Goal: Information Seeking & Learning: Check status

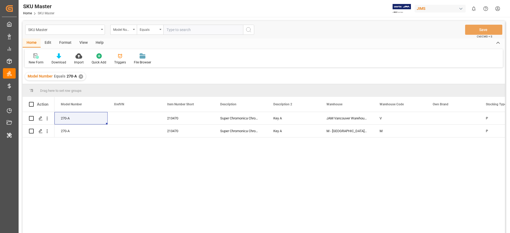
scroll to position [0, 0]
click at [44, 32] on div "SKU Master" at bounding box center [65, 29] width 80 height 10
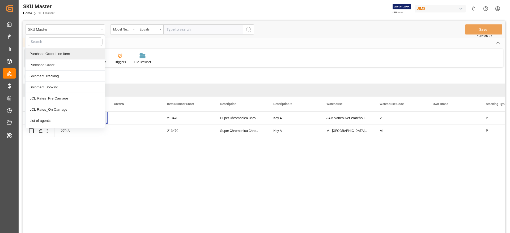
click at [43, 53] on div "Purchase Order Line Item" at bounding box center [64, 53] width 79 height 11
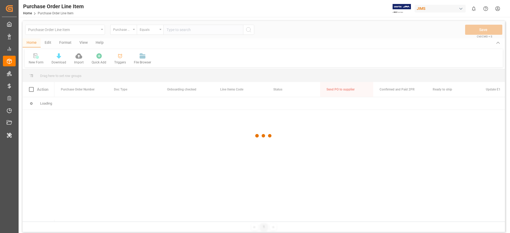
scroll to position [0, 0]
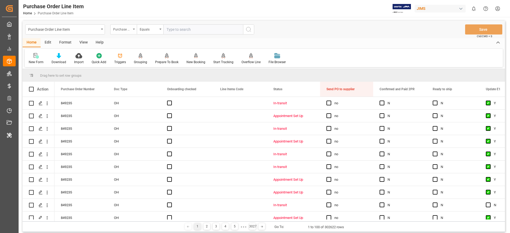
click at [124, 27] on div "Purchase Order Number" at bounding box center [122, 29] width 18 height 6
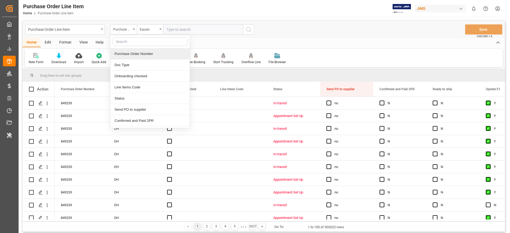
click at [145, 53] on div "Purchase Order Number" at bounding box center [149, 53] width 79 height 11
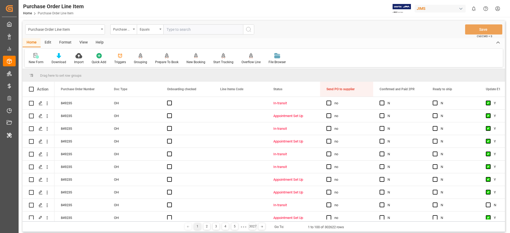
click at [186, 33] on input "text" at bounding box center [203, 29] width 80 height 10
paste input "863357"
type input "863357"
click at [248, 28] on icon "search button" at bounding box center [248, 29] width 6 height 6
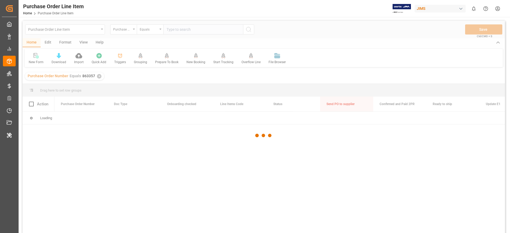
click at [248, 28] on div at bounding box center [264, 136] width 482 height 230
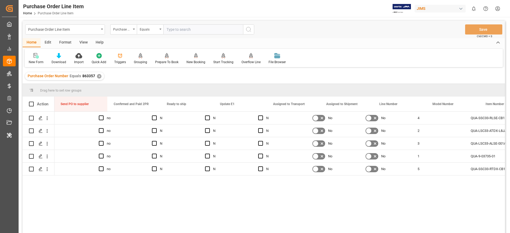
scroll to position [0, 311]
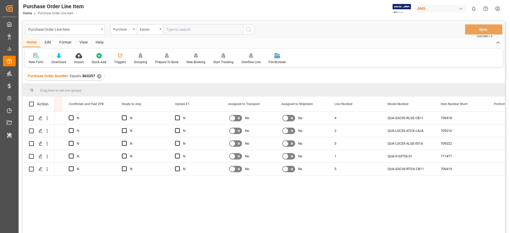
click at [99, 76] on div "✕" at bounding box center [99, 76] width 5 height 5
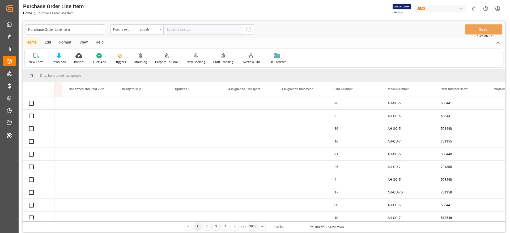
click at [182, 28] on input "text" at bounding box center [203, 29] width 80 height 10
paste input "864910"
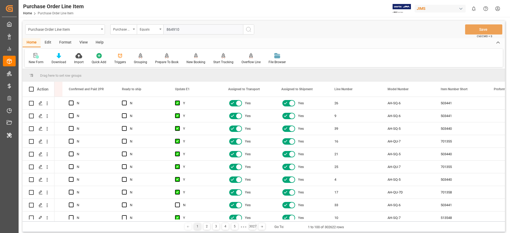
type input "864910"
click at [251, 30] on icon "search button" at bounding box center [248, 29] width 6 height 6
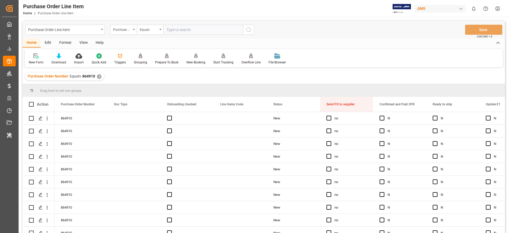
click at [98, 76] on div "✕" at bounding box center [99, 76] width 5 height 5
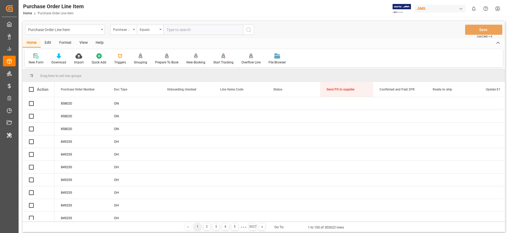
click at [185, 28] on input "text" at bounding box center [203, 30] width 80 height 10
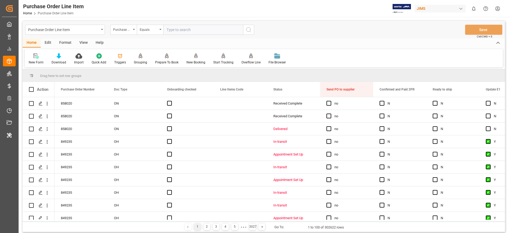
paste input "863357"
type input "863357"
click at [251, 31] on icon "search button" at bounding box center [248, 30] width 6 height 6
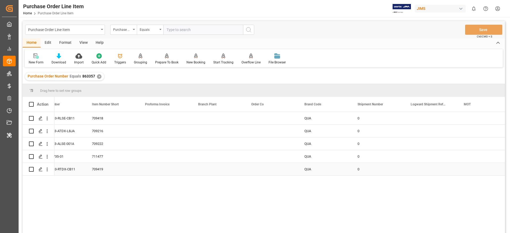
scroll to position [0, 735]
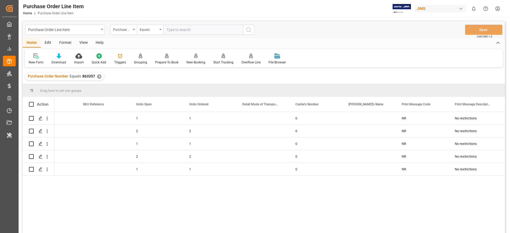
click at [285, 211] on div "280 281fe42cf94a 1 1 0 NR No restrictions 127.4411 91.87 280 4a07e431fdb0 2 2 0…" at bounding box center [279, 174] width 450 height 125
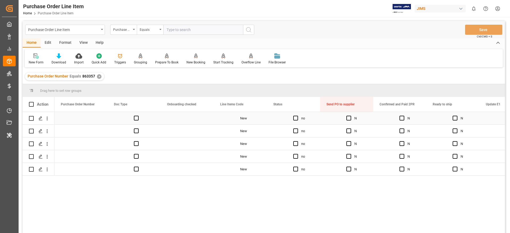
scroll to position [0, 0]
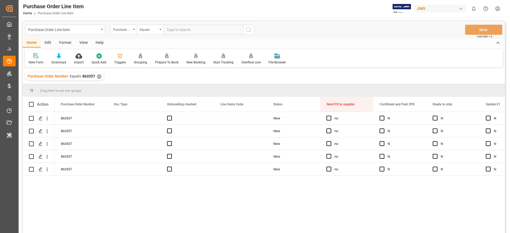
click at [424, 9] on div "JIMS" at bounding box center [440, 9] width 51 height 8
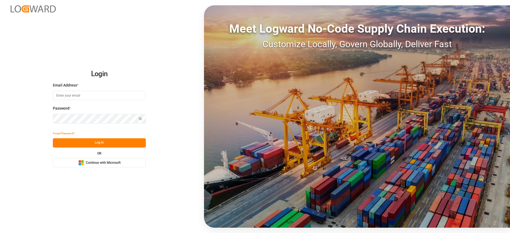
click at [100, 165] on div "Microsoft Logo Continue with Microsoft" at bounding box center [99, 163] width 42 height 6
